Goal: Entertainment & Leisure: Consume media (video, audio)

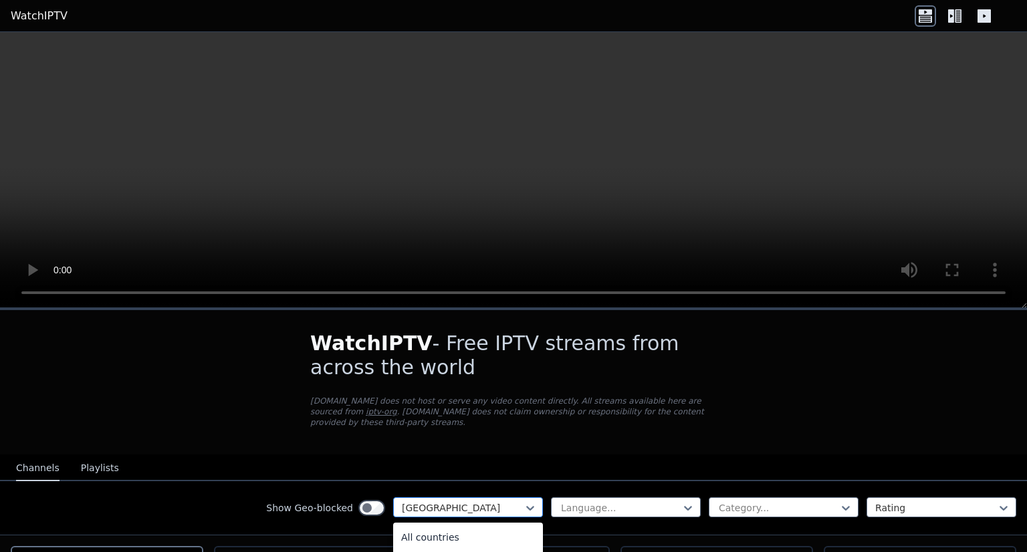
click at [425, 504] on div "[GEOGRAPHIC_DATA]" at bounding box center [468, 508] width 150 height 20
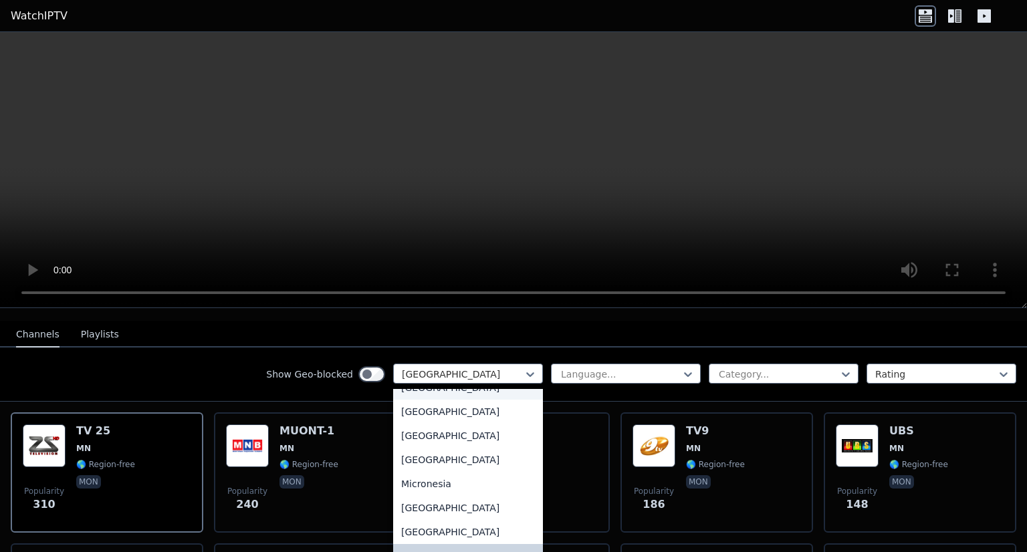
scroll to position [267, 0]
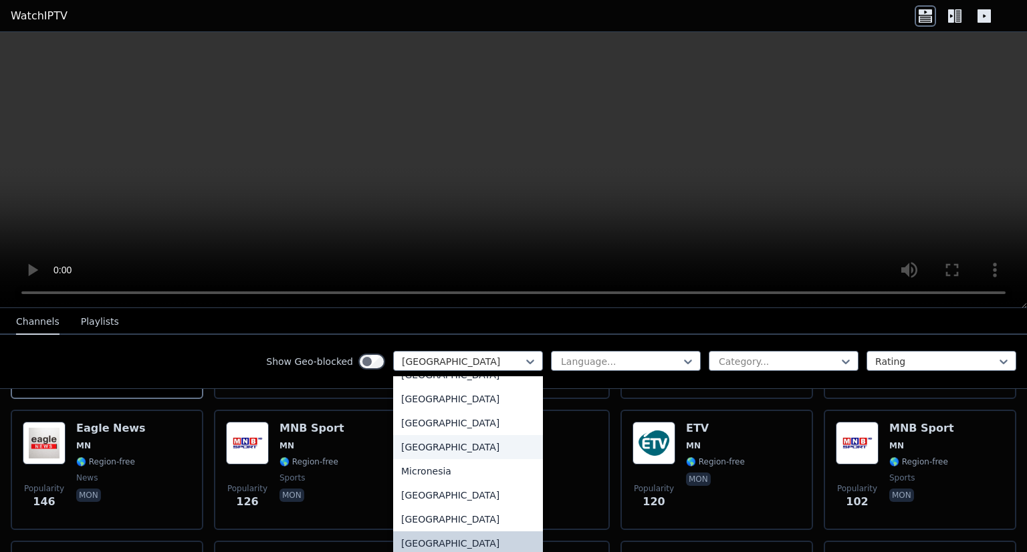
click at [442, 459] on div "[GEOGRAPHIC_DATA]" at bounding box center [468, 447] width 150 height 24
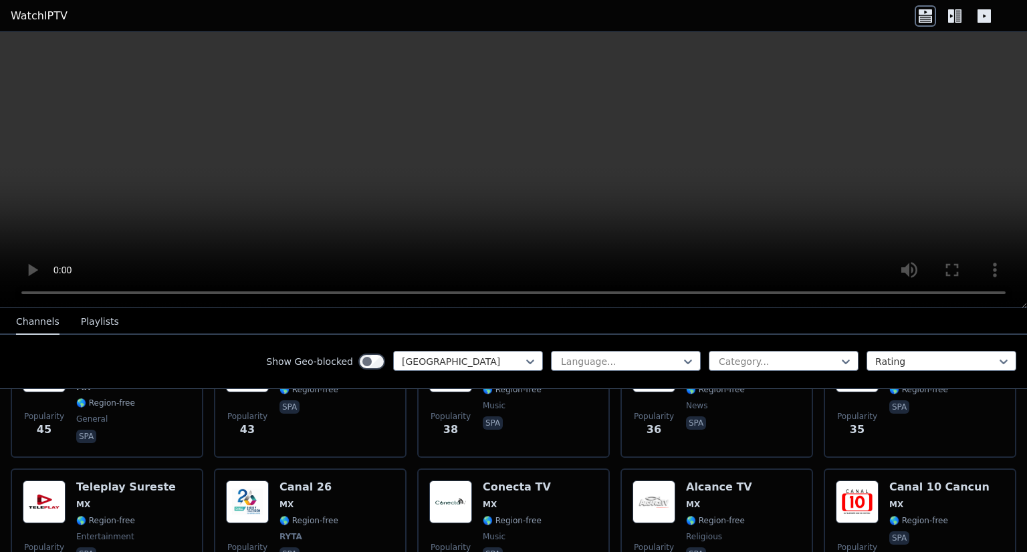
scroll to position [1003, 0]
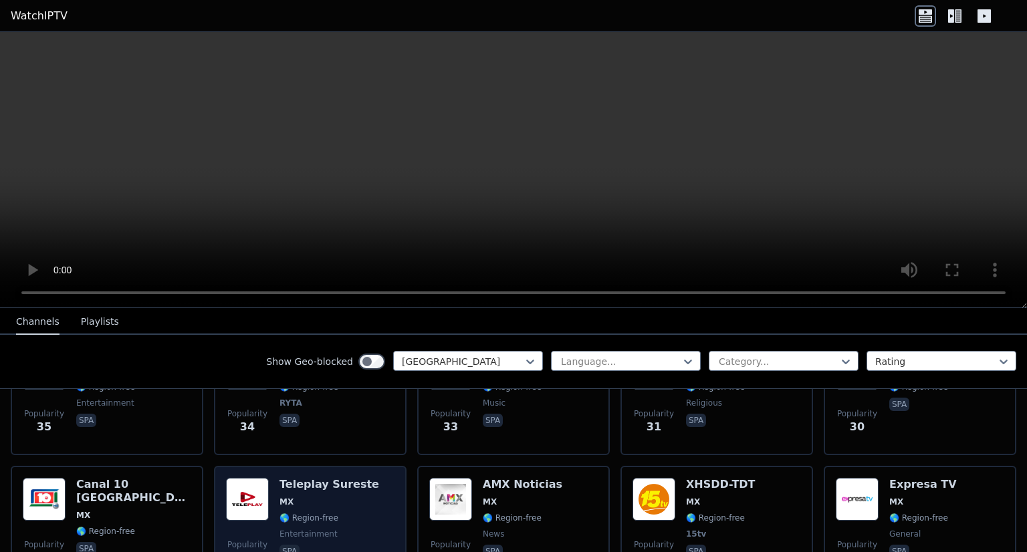
click at [364, 482] on div "Popularity 30 Teleplay Sureste MX 🌎 Region-free entertainment spa" at bounding box center [310, 526] width 169 height 96
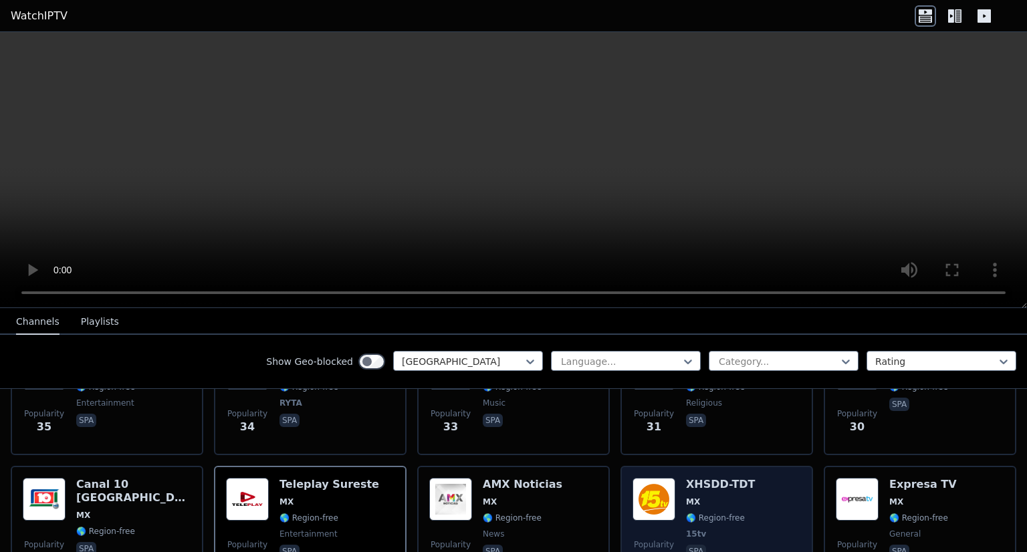
click at [686, 478] on h6 "XHSDD-TDT" at bounding box center [721, 484] width 70 height 13
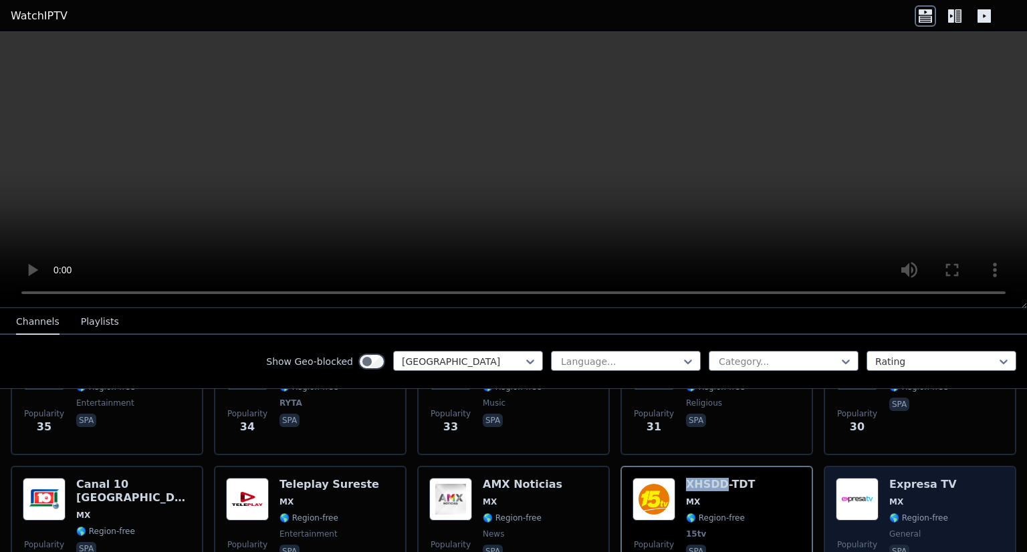
click at [863, 478] on img at bounding box center [857, 499] width 43 height 43
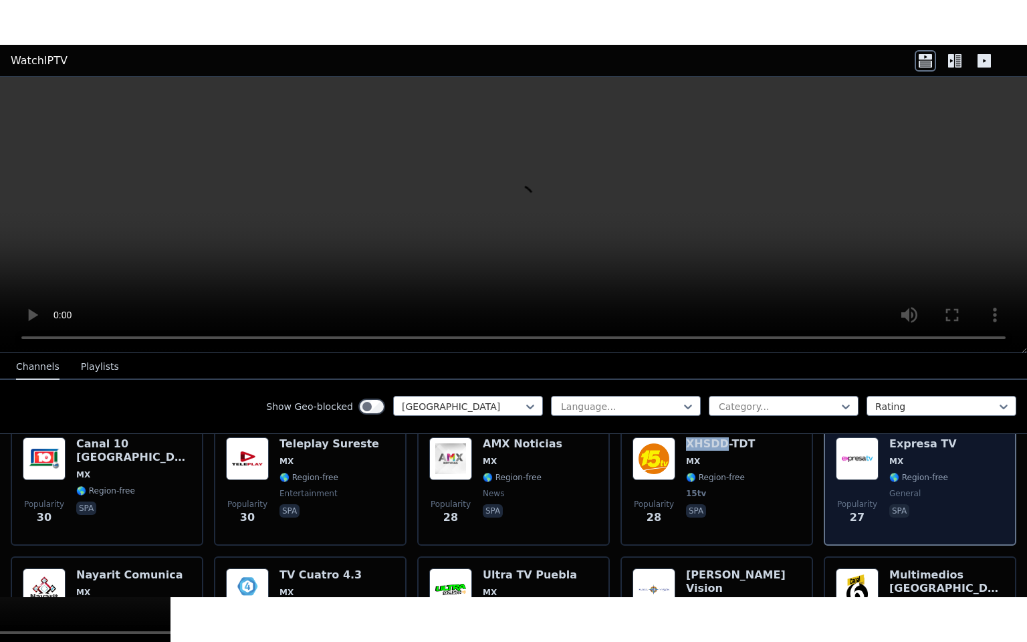
scroll to position [1204, 0]
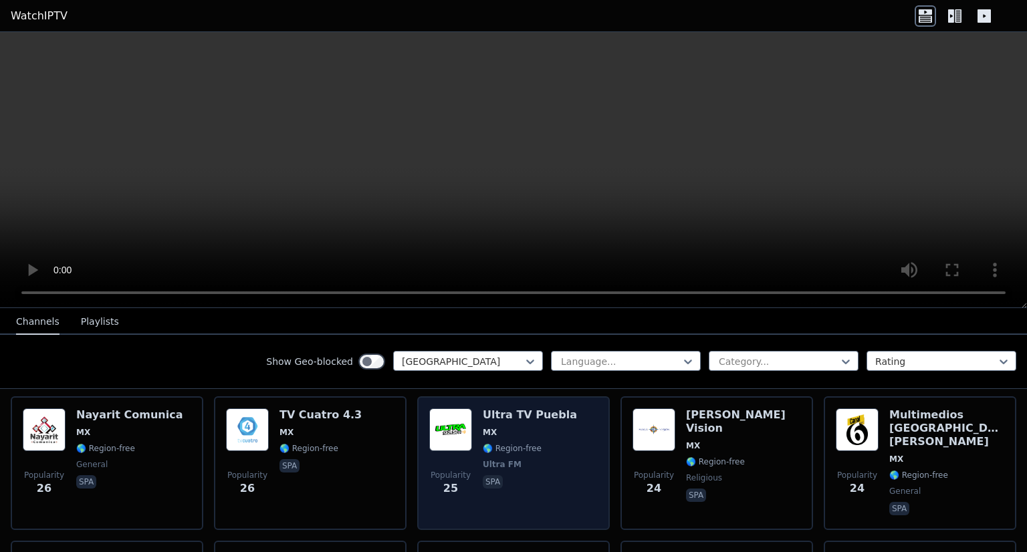
click at [516, 459] on span "Ultra FM" at bounding box center [530, 464] width 94 height 11
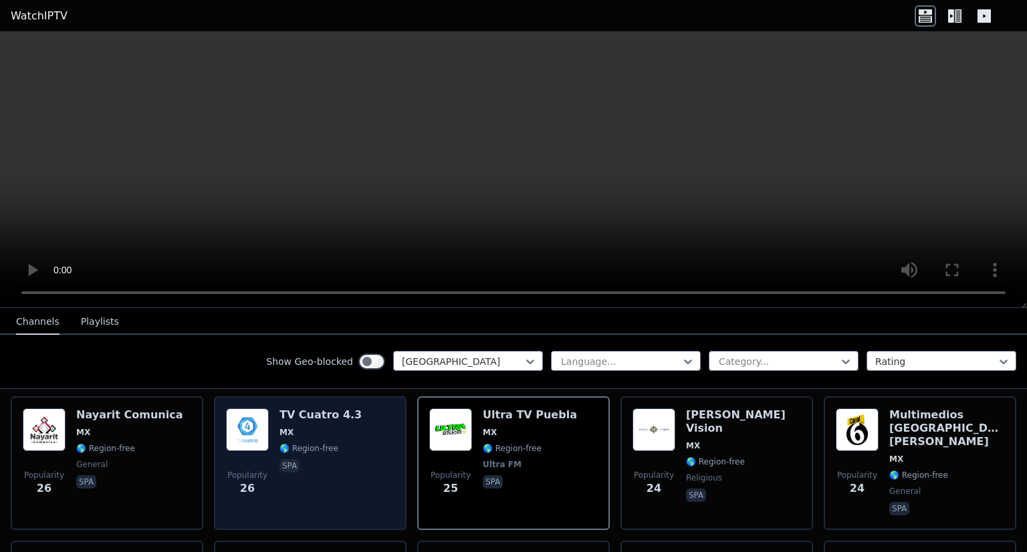
click at [334, 459] on div "TV Cuatro 4.3 MX 🌎 Region-free spa" at bounding box center [321, 464] width 82 height 110
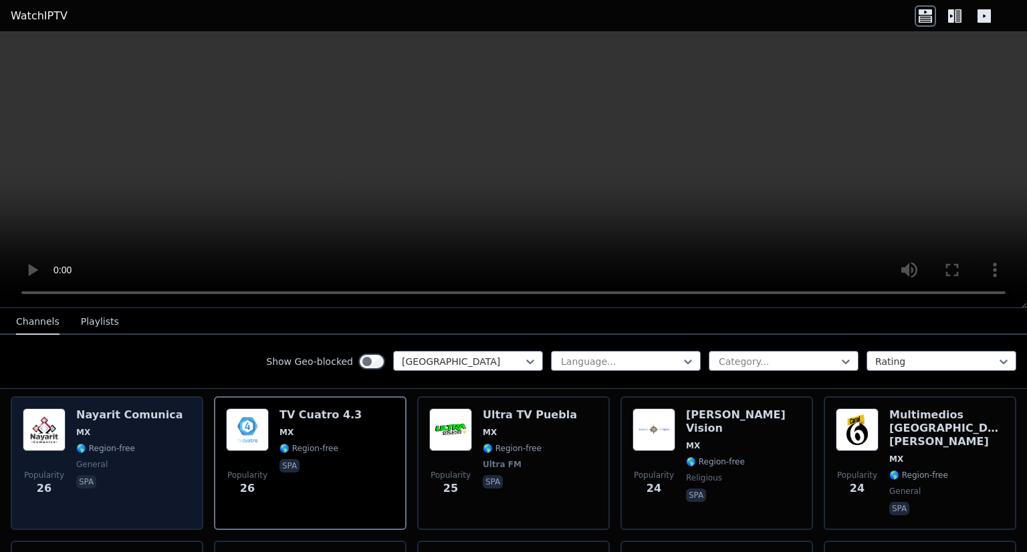
click at [144, 475] on span "spa" at bounding box center [129, 483] width 106 height 16
